Goal: Task Accomplishment & Management: Use online tool/utility

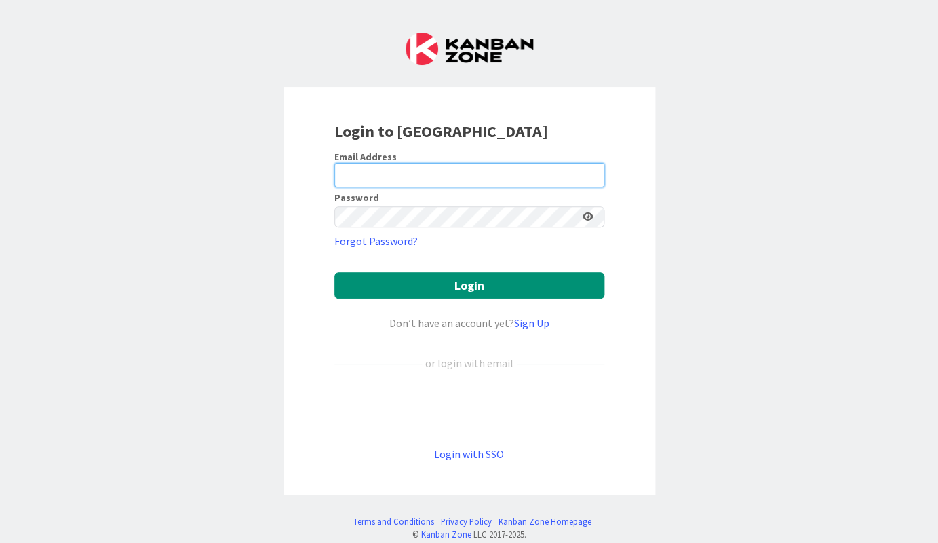
click at [448, 165] on input "email" at bounding box center [469, 175] width 270 height 24
click at [0, 542] on com-1password-button at bounding box center [0, 543] width 0 height 0
type input "[EMAIL_ADDRESS][DOMAIN_NAME]"
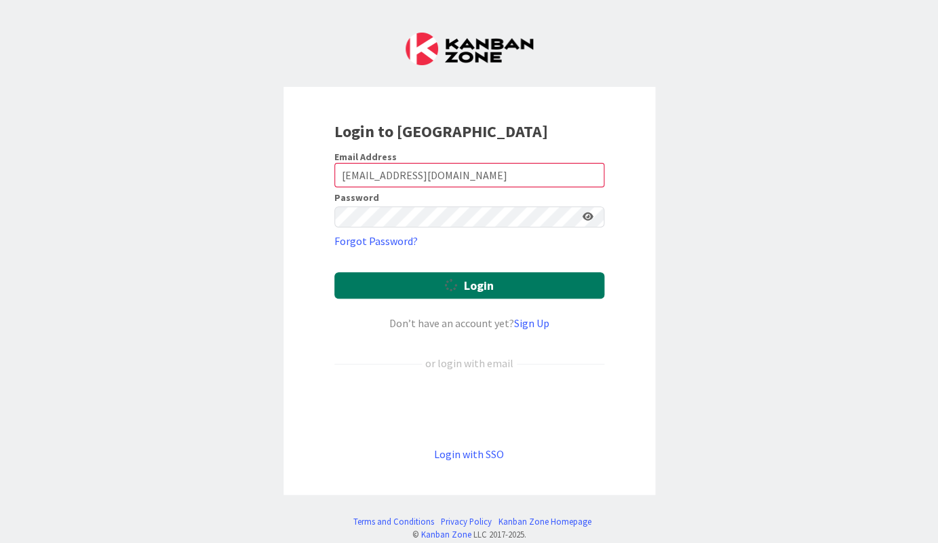
click at [428, 272] on button "Login" at bounding box center [469, 285] width 270 height 26
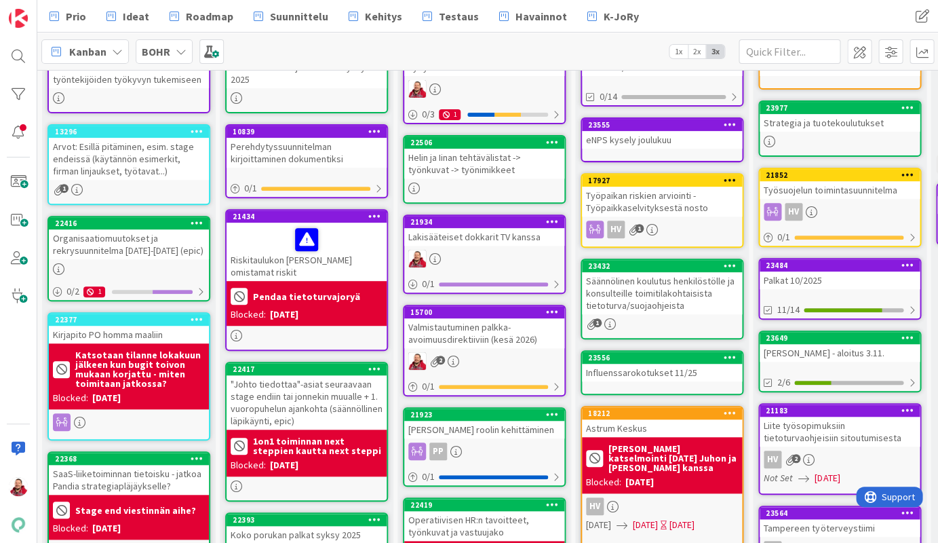
scroll to position [208, 0]
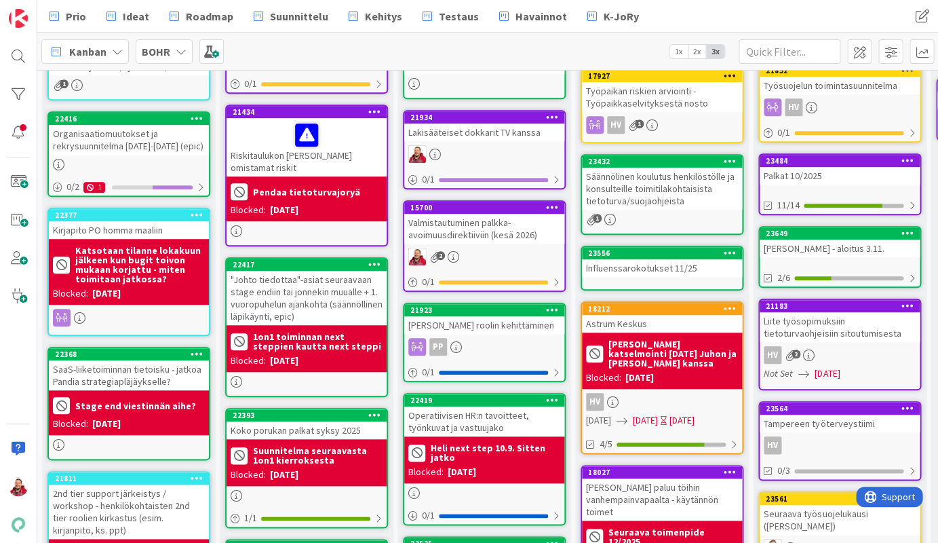
click at [485, 316] on div "[PERSON_NAME] roolin kehittäminen" at bounding box center [484, 325] width 160 height 18
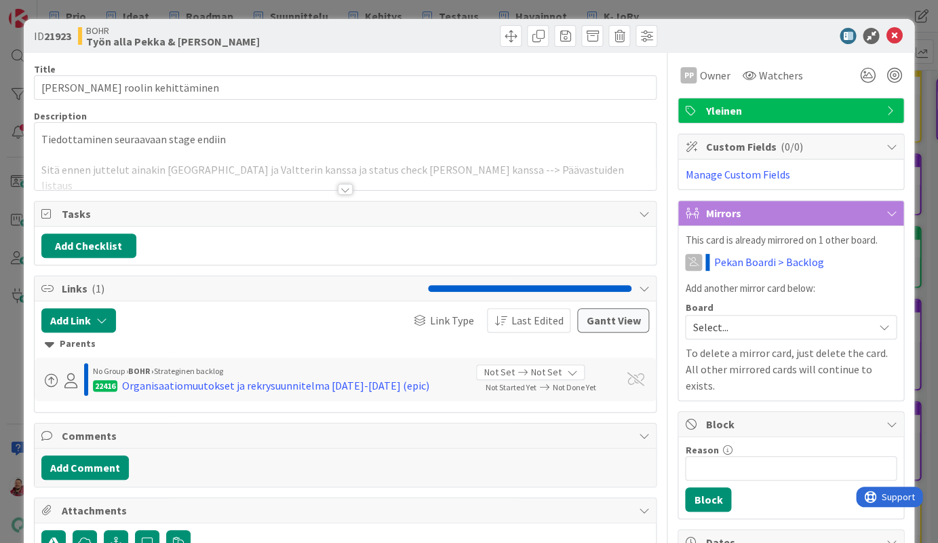
click at [342, 184] on div at bounding box center [345, 189] width 15 height 11
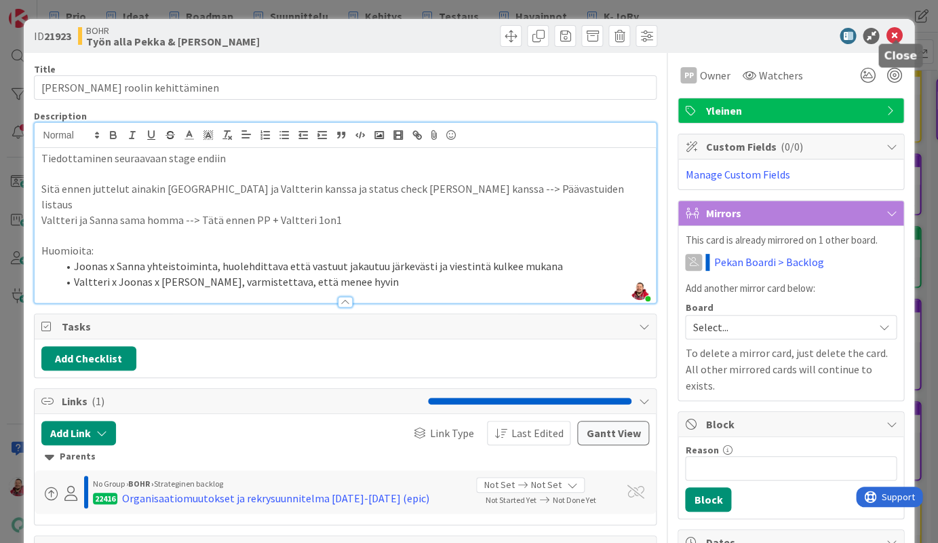
click at [896, 28] on icon at bounding box center [894, 36] width 16 height 16
